Goal: Entertainment & Leisure: Consume media (video, audio)

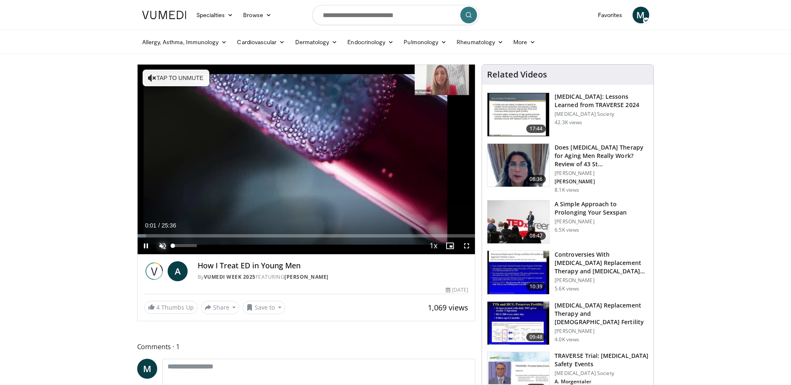
click at [163, 244] on span "Video Player" at bounding box center [162, 246] width 17 height 17
